Goal: Information Seeking & Learning: Learn about a topic

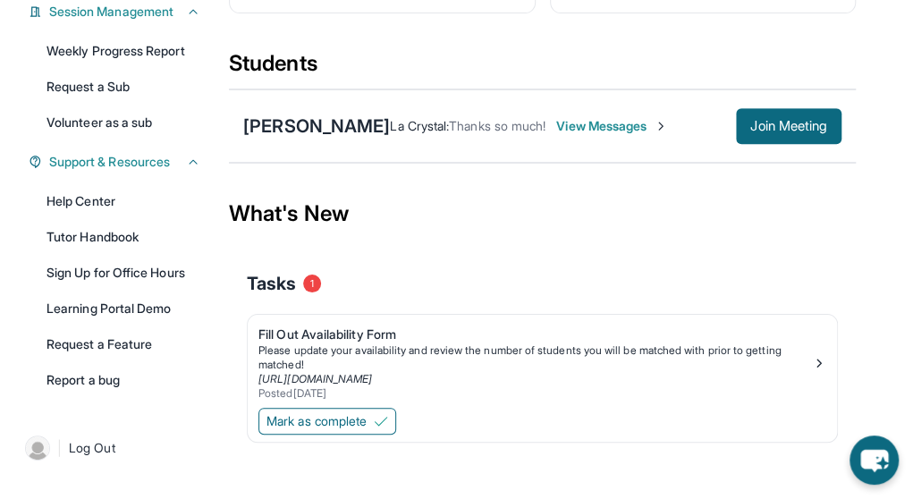
scroll to position [288, 0]
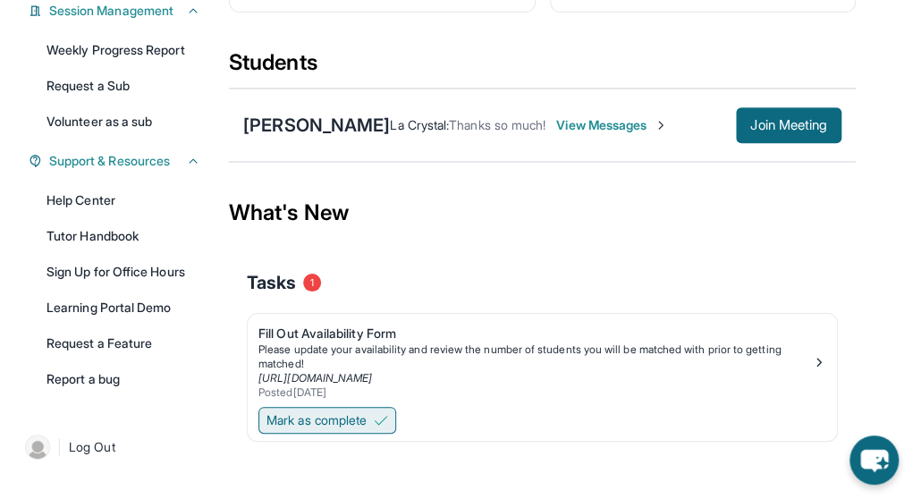
click at [353, 411] on span "Mark as complete" at bounding box center [316, 420] width 100 height 18
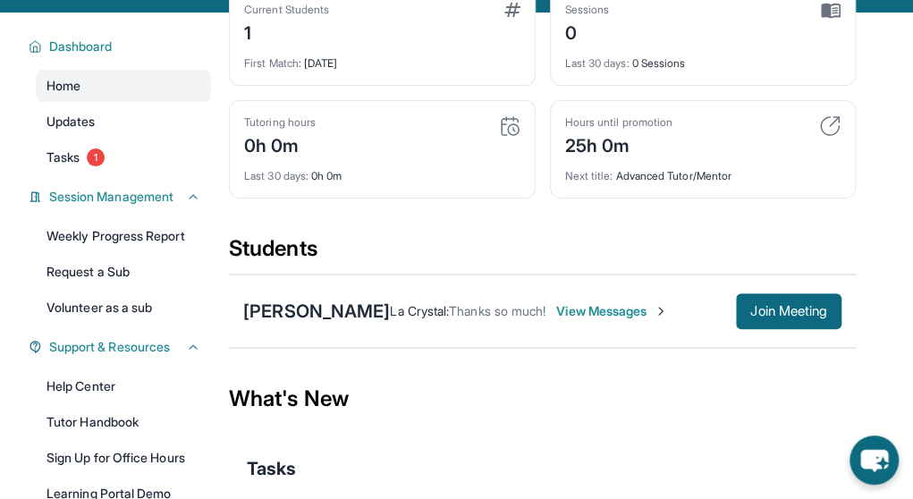
scroll to position [99, 0]
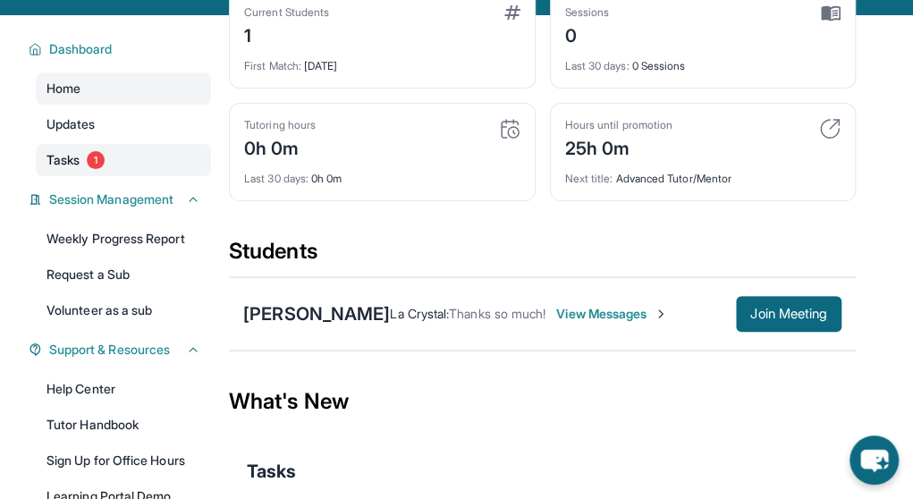
click at [145, 164] on link "Tasks 1" at bounding box center [123, 160] width 175 height 32
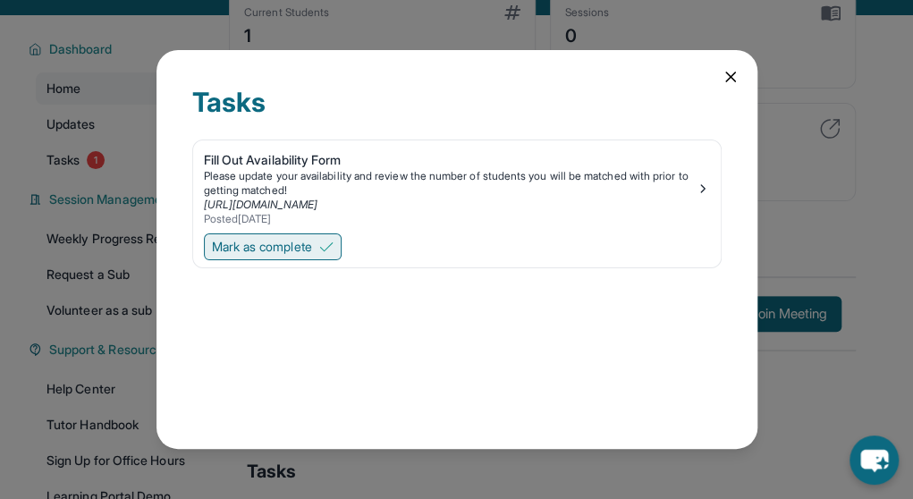
click at [332, 246] on img at bounding box center [326, 247] width 14 height 14
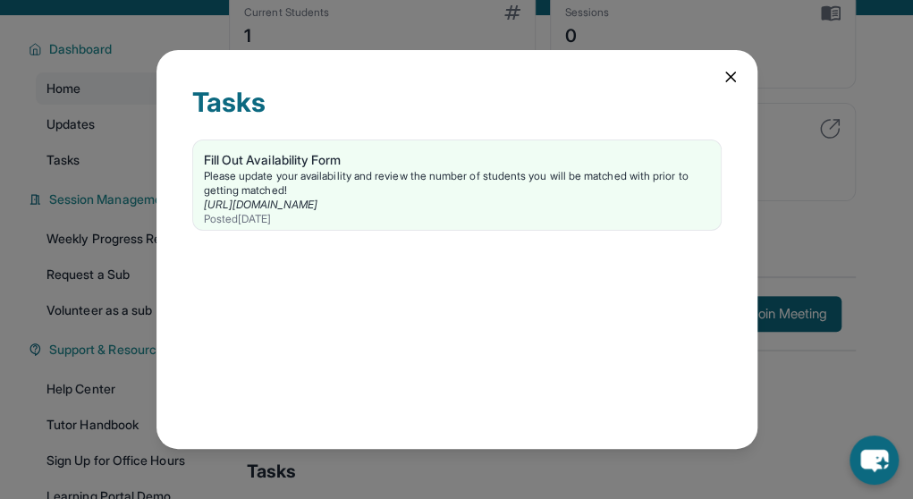
click at [726, 81] on icon at bounding box center [730, 76] width 9 height 9
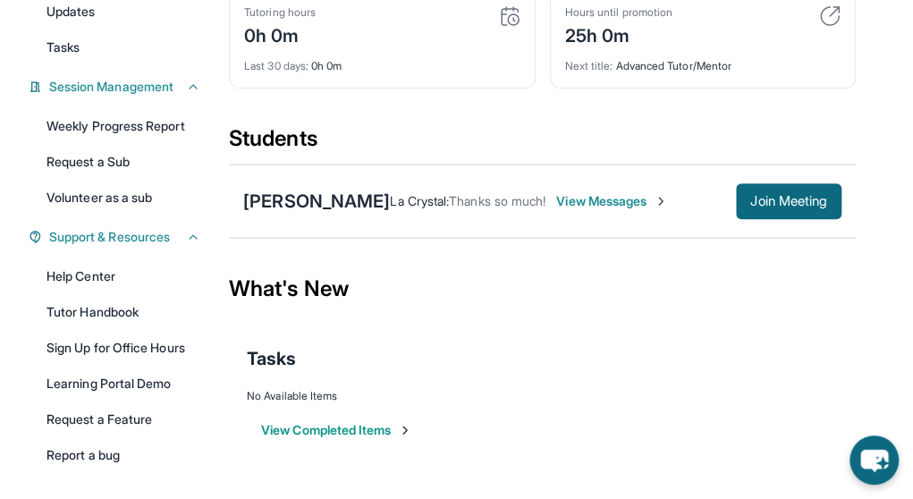
scroll to position [215, 0]
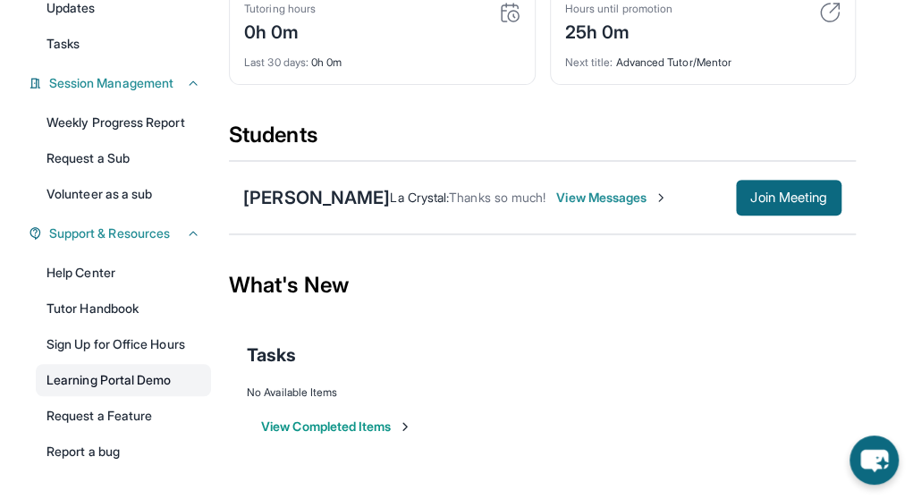
click at [163, 384] on link "Learning Portal Demo" at bounding box center [123, 380] width 175 height 32
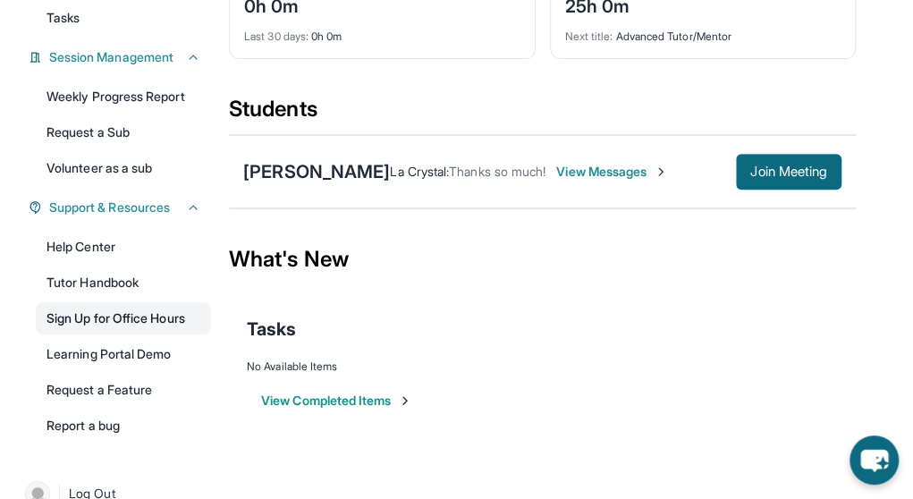
scroll to position [288, 0]
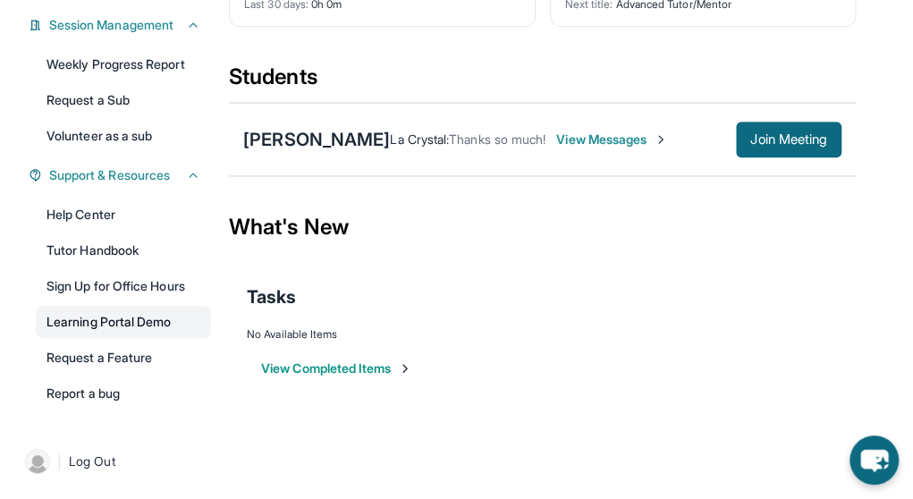
click at [147, 306] on link "Learning Portal Demo" at bounding box center [123, 322] width 175 height 32
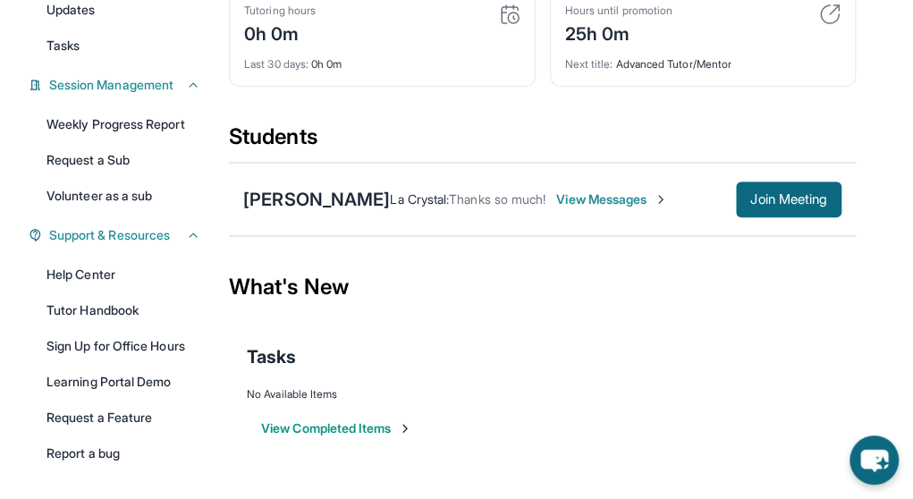
scroll to position [209, 0]
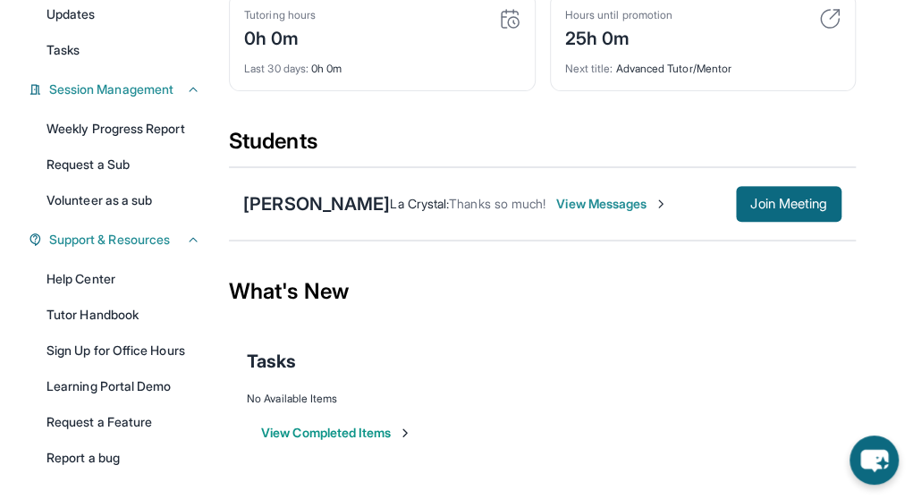
click at [619, 195] on span "View Messages" at bounding box center [612, 204] width 112 height 18
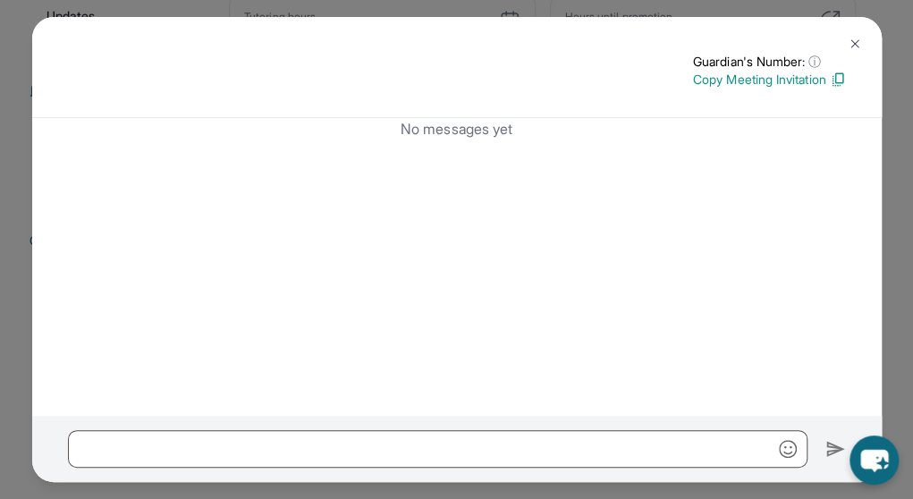
scroll to position [206, 0]
click at [855, 34] on button at bounding box center [855, 44] width 36 height 36
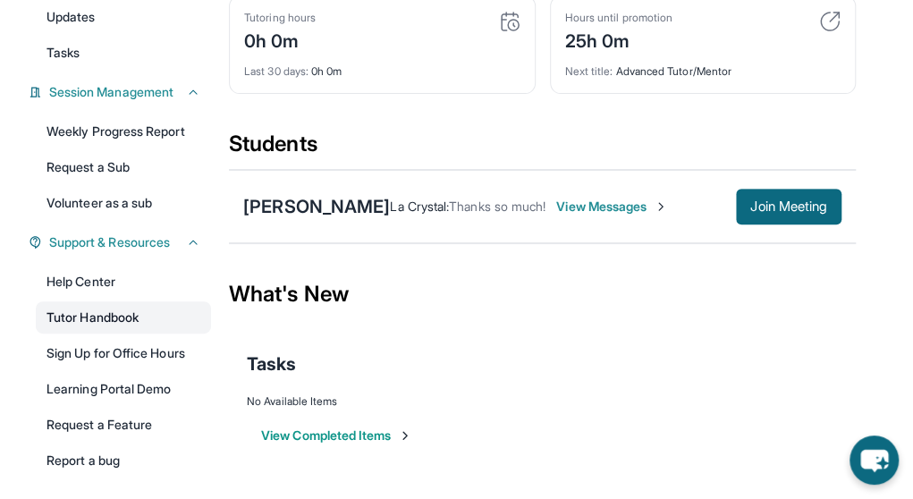
click at [150, 319] on link "Tutor Handbook" at bounding box center [123, 317] width 175 height 32
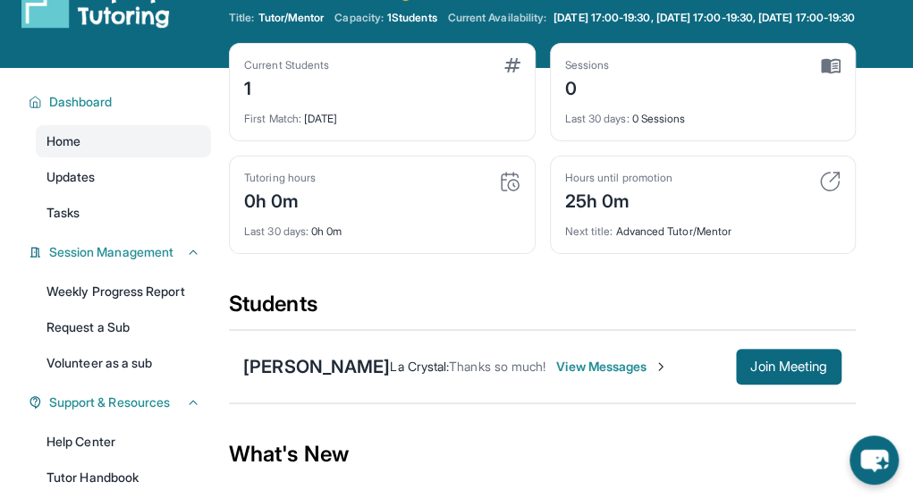
scroll to position [47, 0]
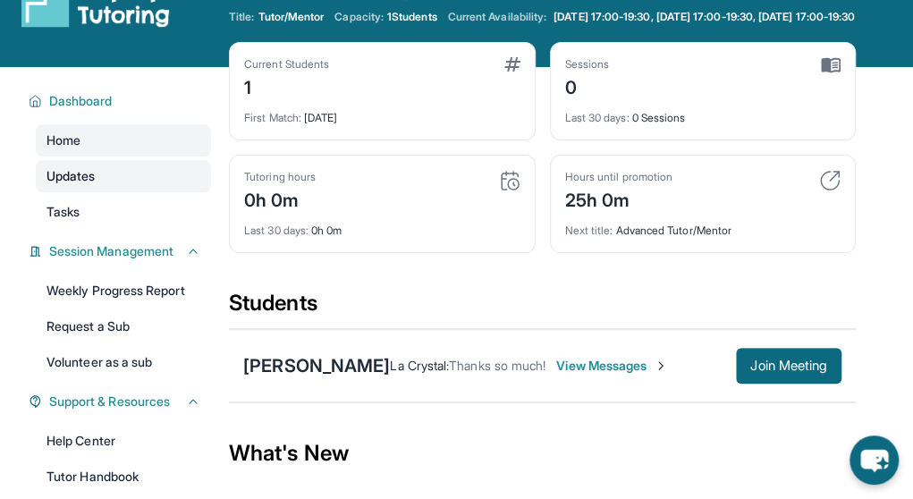
click at [155, 189] on link "Updates" at bounding box center [123, 176] width 175 height 32
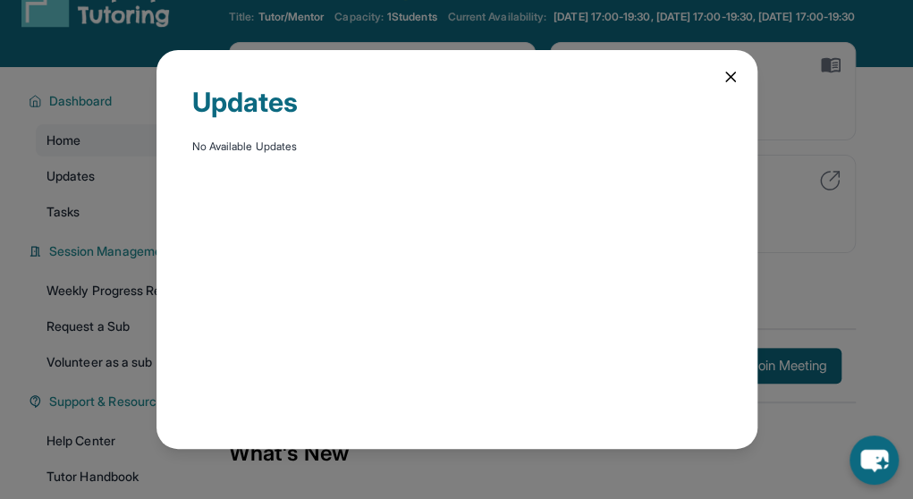
click at [134, 216] on div "Updates No Available Updates" at bounding box center [456, 249] width 913 height 499
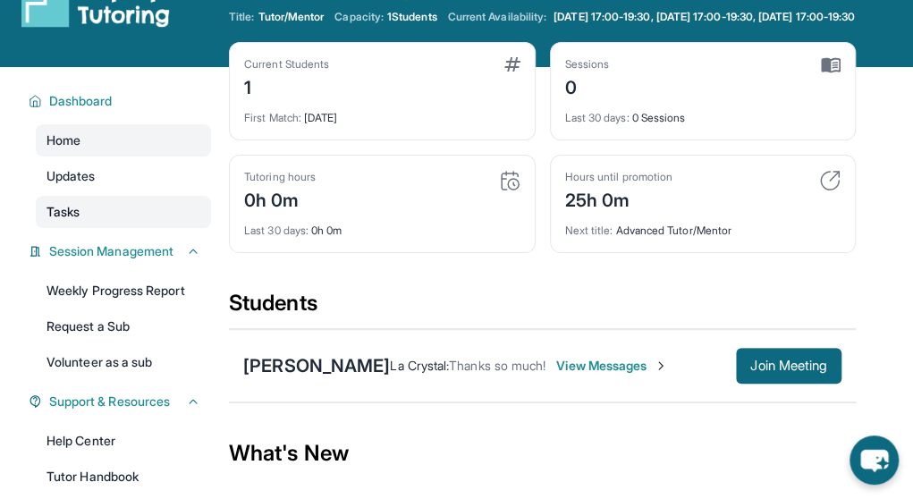
click at [122, 219] on link "Tasks" at bounding box center [123, 212] width 175 height 32
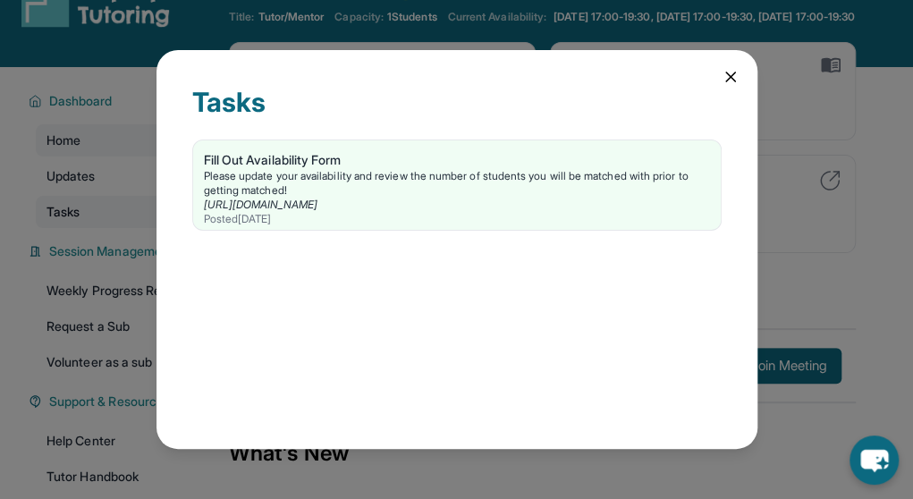
click at [122, 219] on div "Tasks Fill Out Availability Form Please update your availability and review the…" at bounding box center [456, 249] width 913 height 499
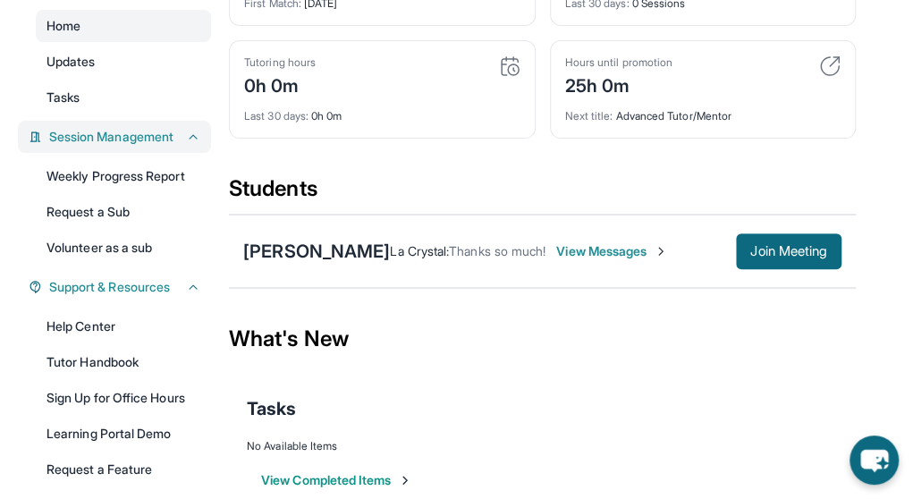
scroll to position [163, 0]
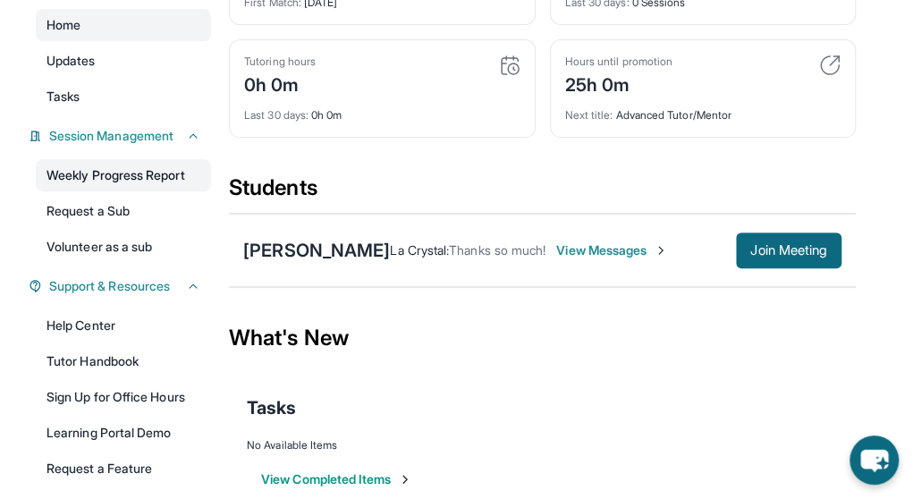
click at [167, 186] on link "Weekly Progress Report" at bounding box center [123, 175] width 175 height 32
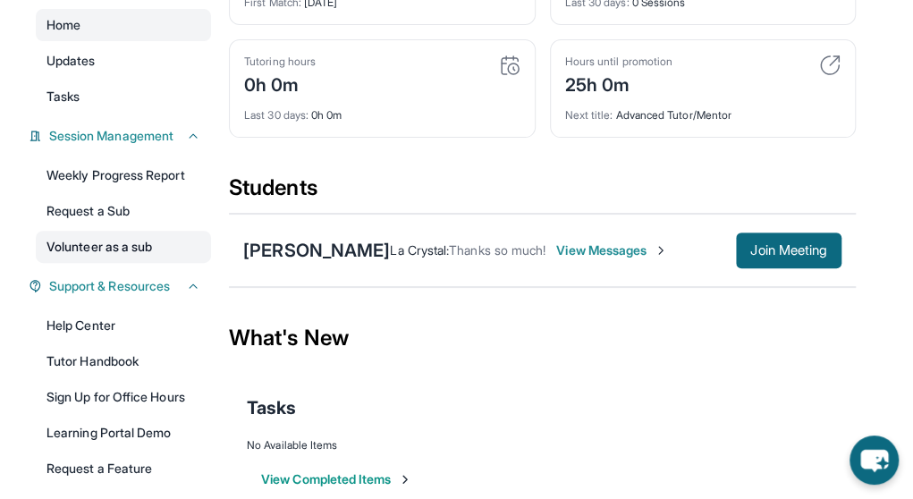
click at [175, 251] on link "Volunteer as a sub" at bounding box center [123, 247] width 175 height 32
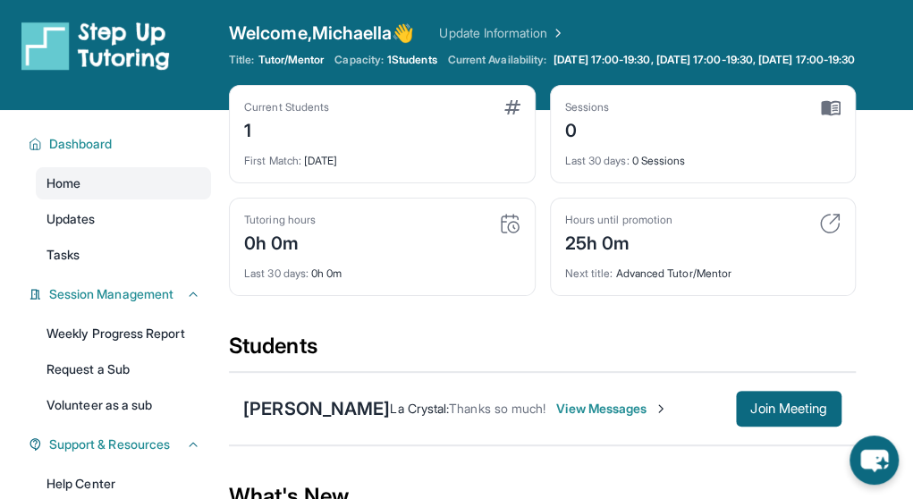
scroll to position [4, 0]
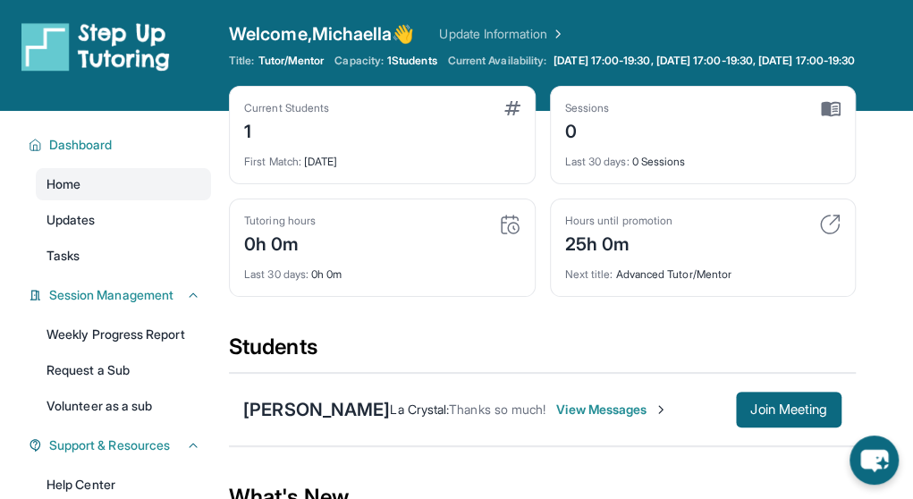
click at [599, 400] on span "View Messages" at bounding box center [612, 409] width 112 height 18
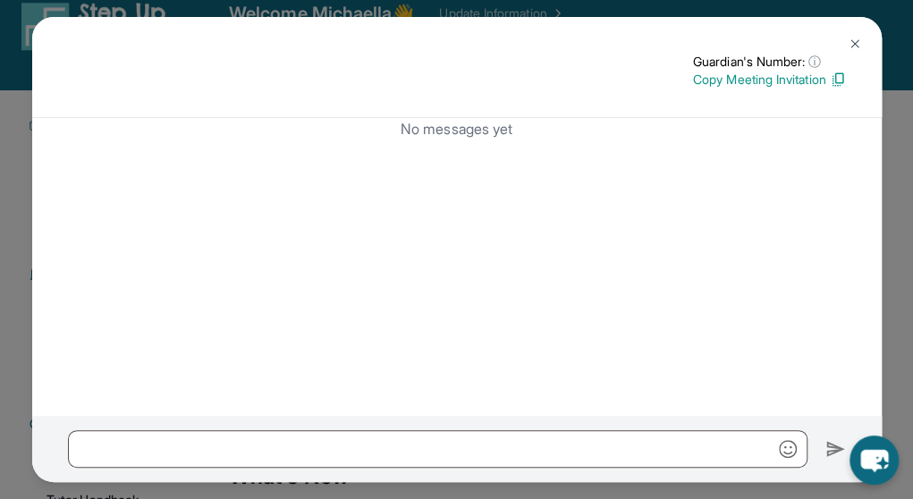
scroll to position [23, 0]
click at [833, 80] on img at bounding box center [837, 79] width 16 height 16
click at [847, 44] on img at bounding box center [854, 44] width 14 height 14
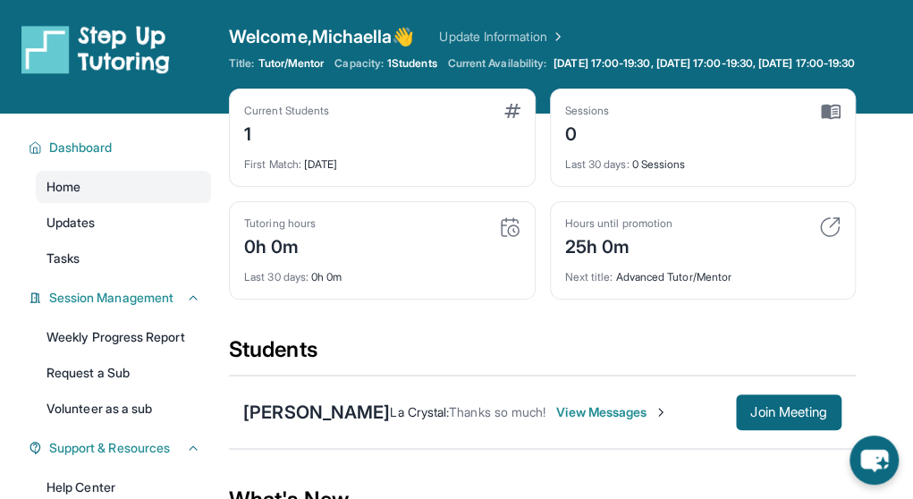
scroll to position [0, 0]
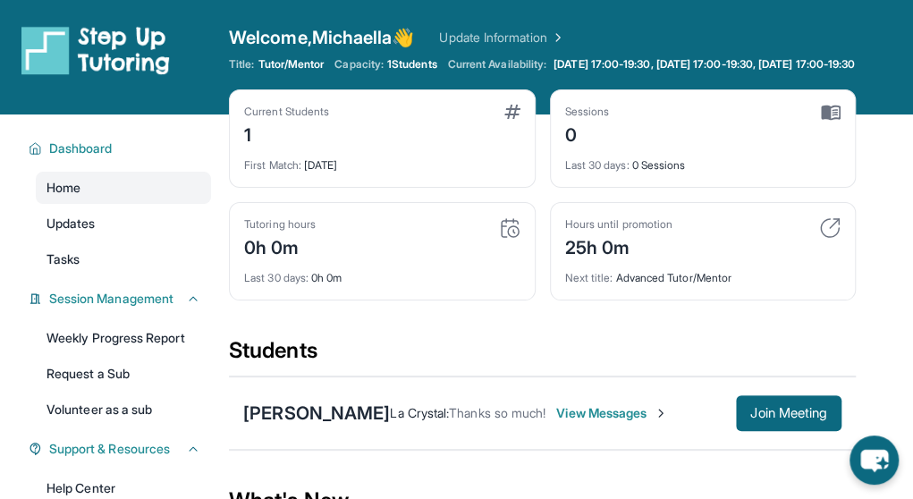
click at [302, 58] on span "Tutor/Mentor" at bounding box center [290, 64] width 66 height 14
click at [273, 400] on div "Sienna Royce" at bounding box center [316, 412] width 147 height 25
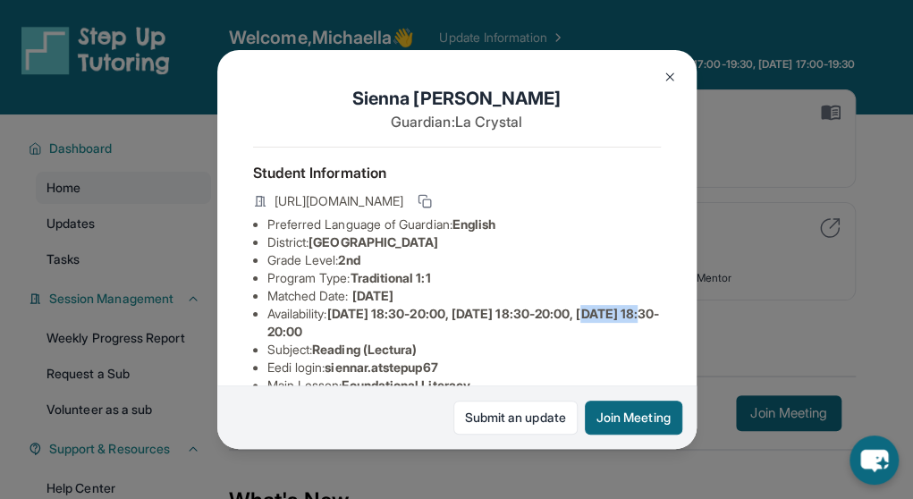
click at [273, 339] on span "Monday 18:30-20:00, Tuesday 18:30-20:00, Thursday 18:30-20:00" at bounding box center [463, 322] width 392 height 33
click at [517, 150] on div "Student Information https://student-portal.stepuptutoring.org/student/359WYH Pr…" at bounding box center [457, 385] width 408 height 476
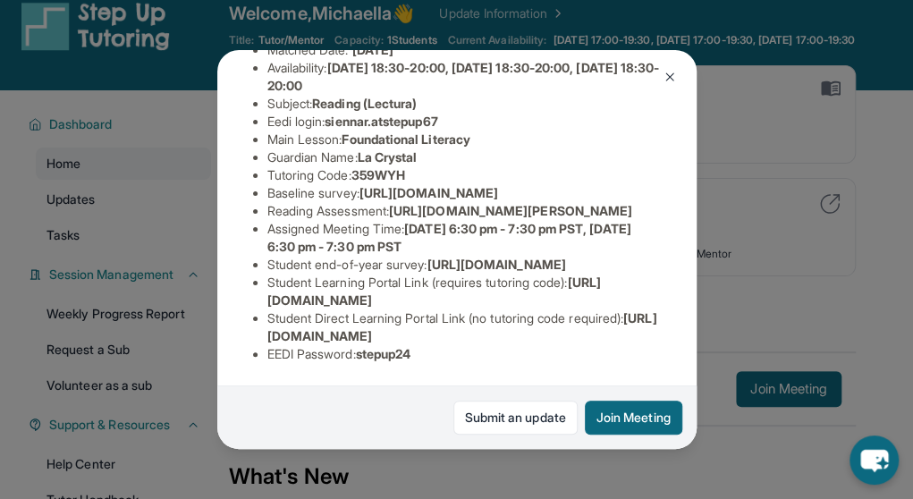
scroll to position [433, 0]
click at [764, 217] on div "Sienna Royce Guardian: La Crystal Student Information https://student-portal.st…" at bounding box center [456, 249] width 913 height 499
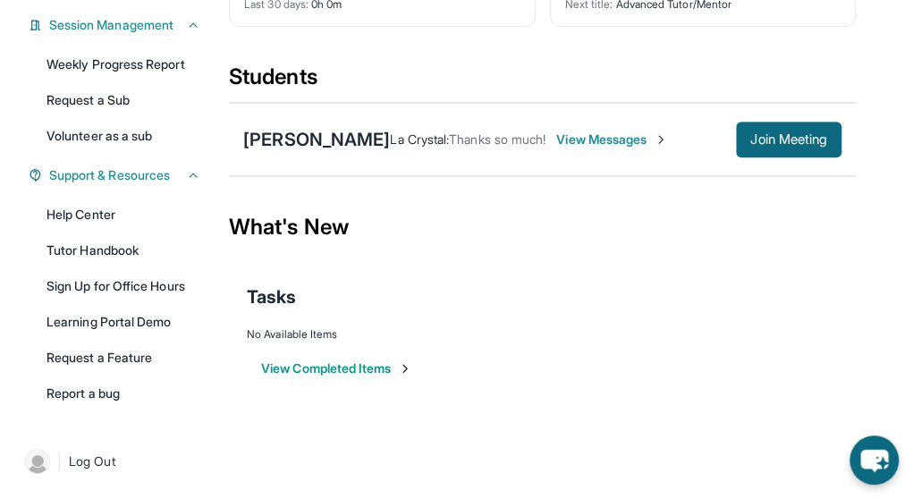
scroll to position [0, 0]
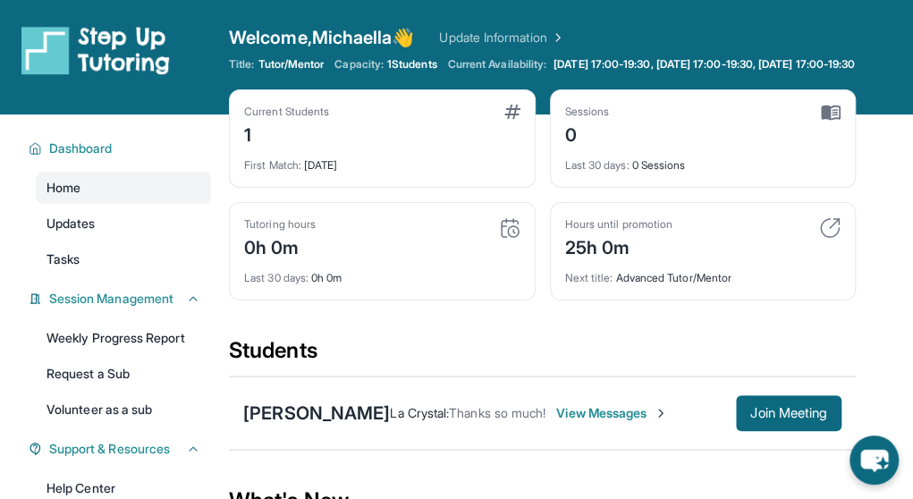
click at [564, 34] on link "Update Information" at bounding box center [501, 38] width 125 height 18
click at [278, 400] on div "Sienna Royce" at bounding box center [316, 412] width 147 height 25
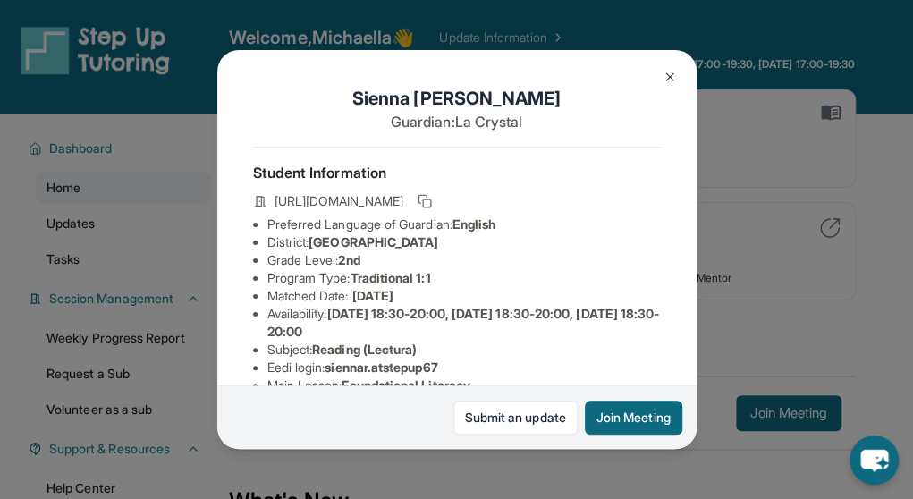
click at [426, 117] on p "Guardian: La Crystal" at bounding box center [457, 121] width 408 height 21
click at [467, 97] on h1 "Sienna Royce" at bounding box center [457, 98] width 408 height 25
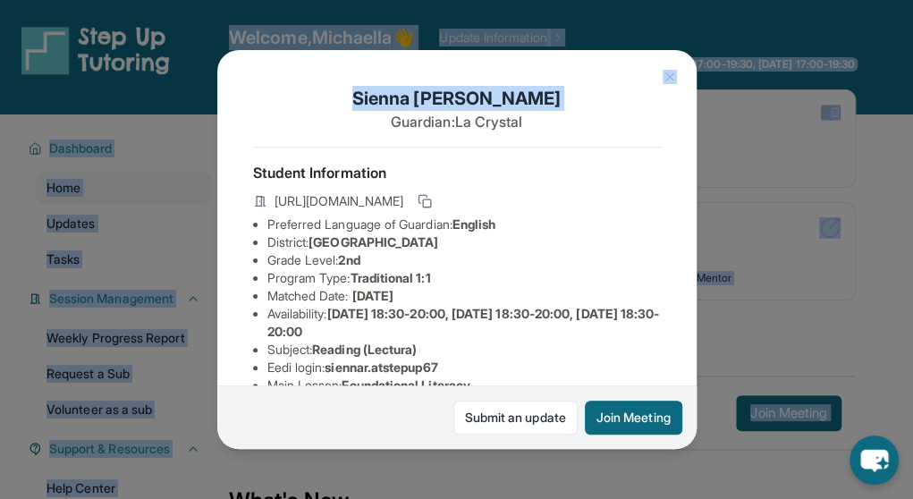
drag, startPoint x: 467, startPoint y: 97, endPoint x: 433, endPoint y: -74, distance: 174.9
click at [433, 0] on html "Open sidebar Welcome, Michaella 👋 Update Information Title: Tutor/Mentor Capaci…" at bounding box center [456, 347] width 913 height 694
click at [447, 10] on div "Sienna Royce Guardian: La Crystal Student Information https://student-portal.st…" at bounding box center [456, 249] width 913 height 499
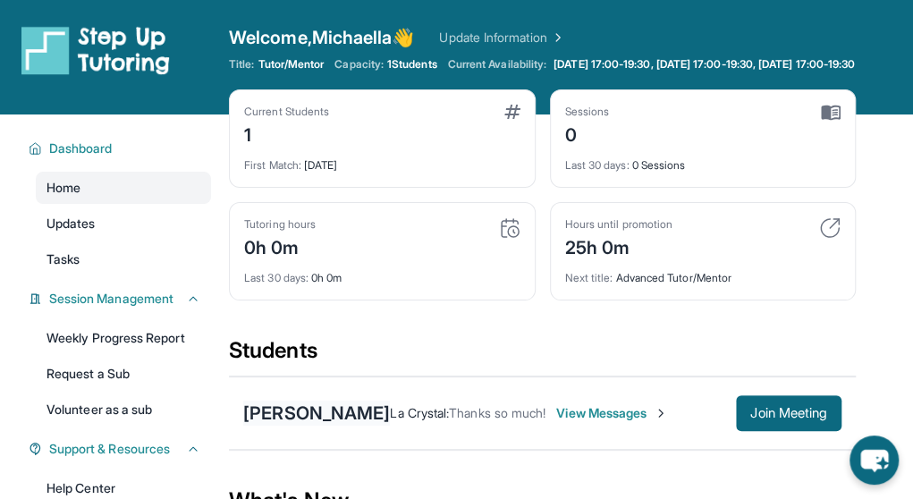
click at [304, 400] on div "Sienna Royce" at bounding box center [316, 412] width 147 height 25
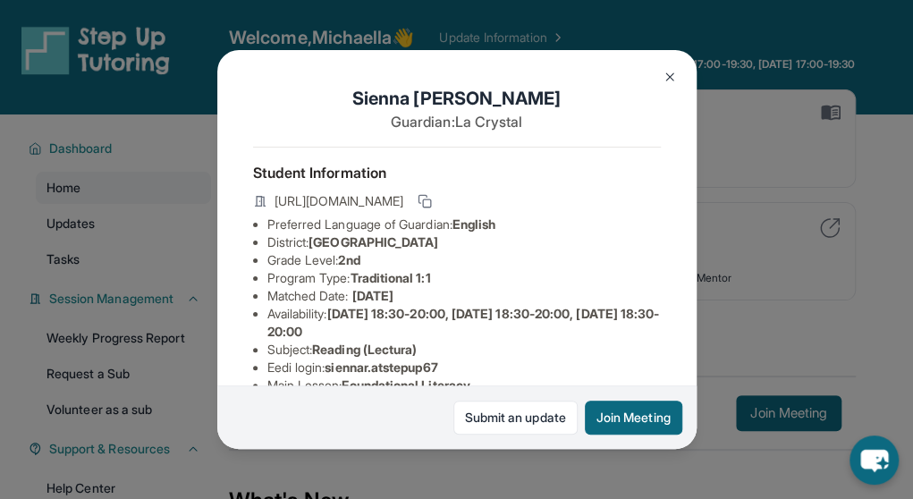
click at [673, 80] on img at bounding box center [669, 77] width 14 height 14
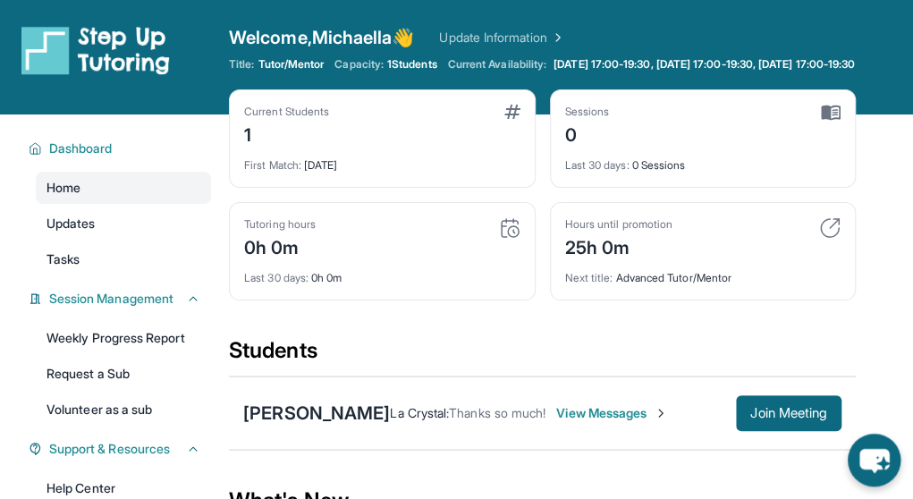
click at [871, 469] on icon "chat-button" at bounding box center [873, 459] width 53 height 53
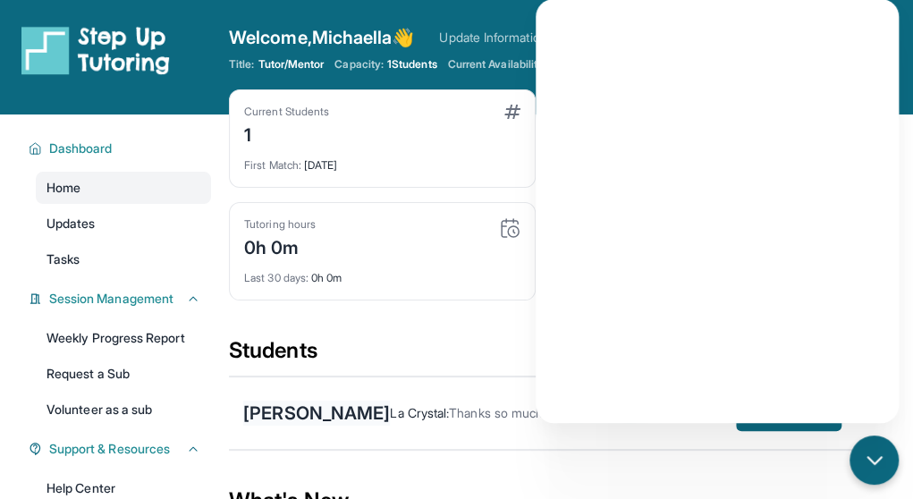
click at [331, 400] on div "Sienna Royce" at bounding box center [316, 412] width 147 height 25
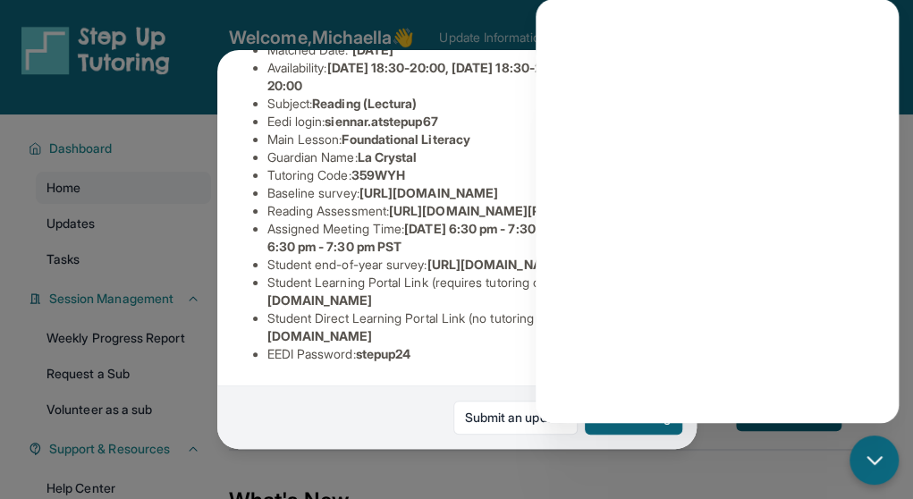
scroll to position [433, 0]
